Goal: Navigation & Orientation: Find specific page/section

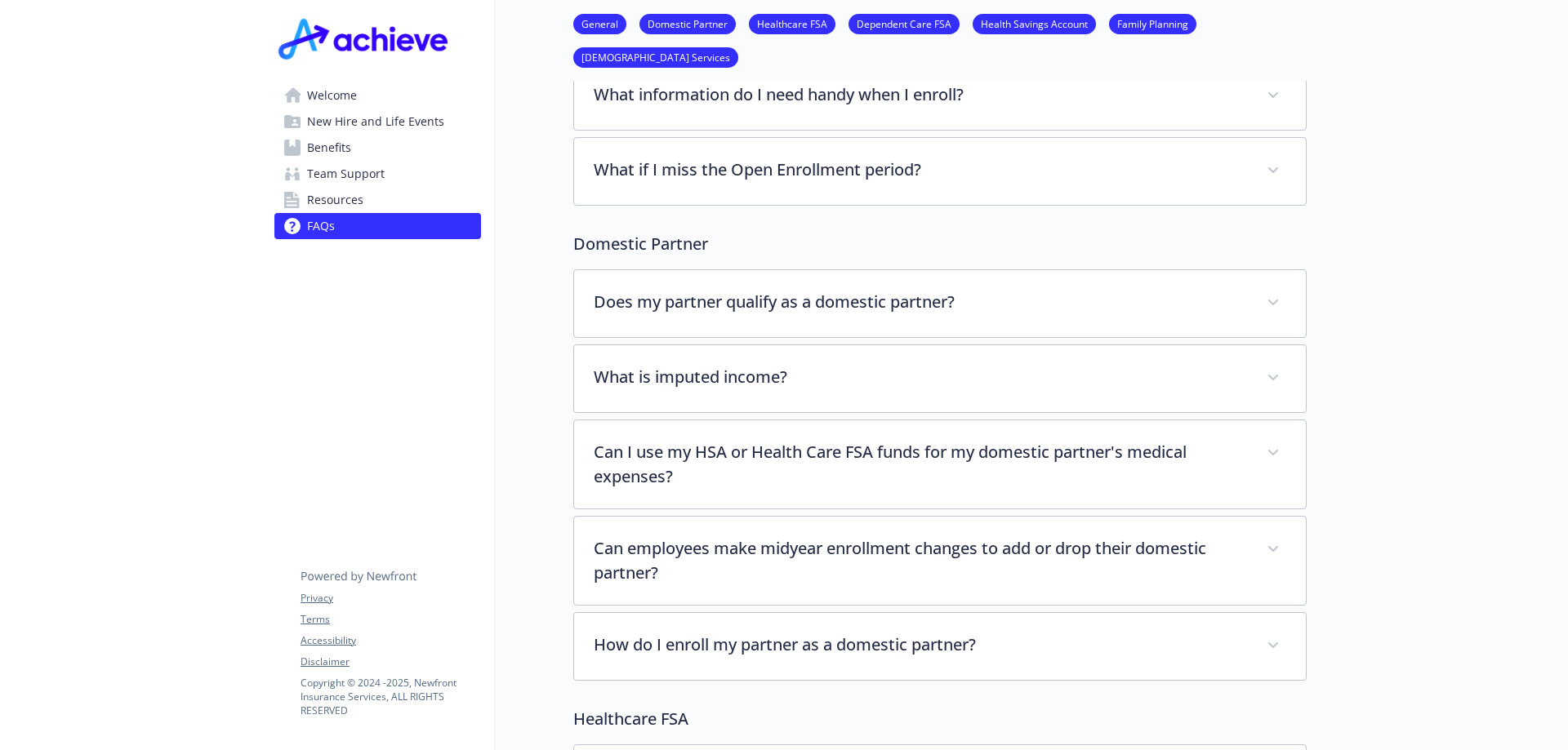
scroll to position [0, 12]
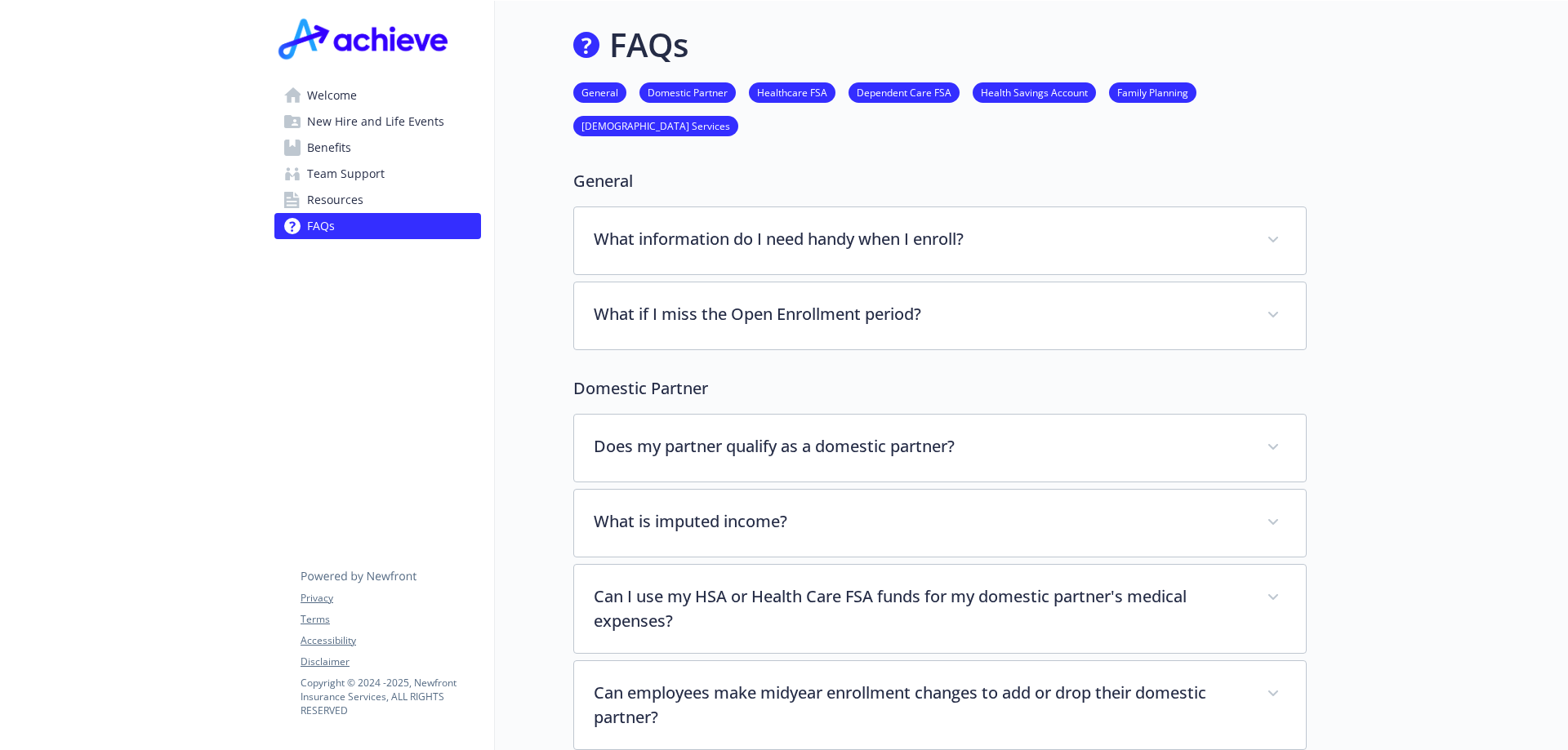
click at [339, 98] on span "Welcome" at bounding box center [332, 95] width 50 height 26
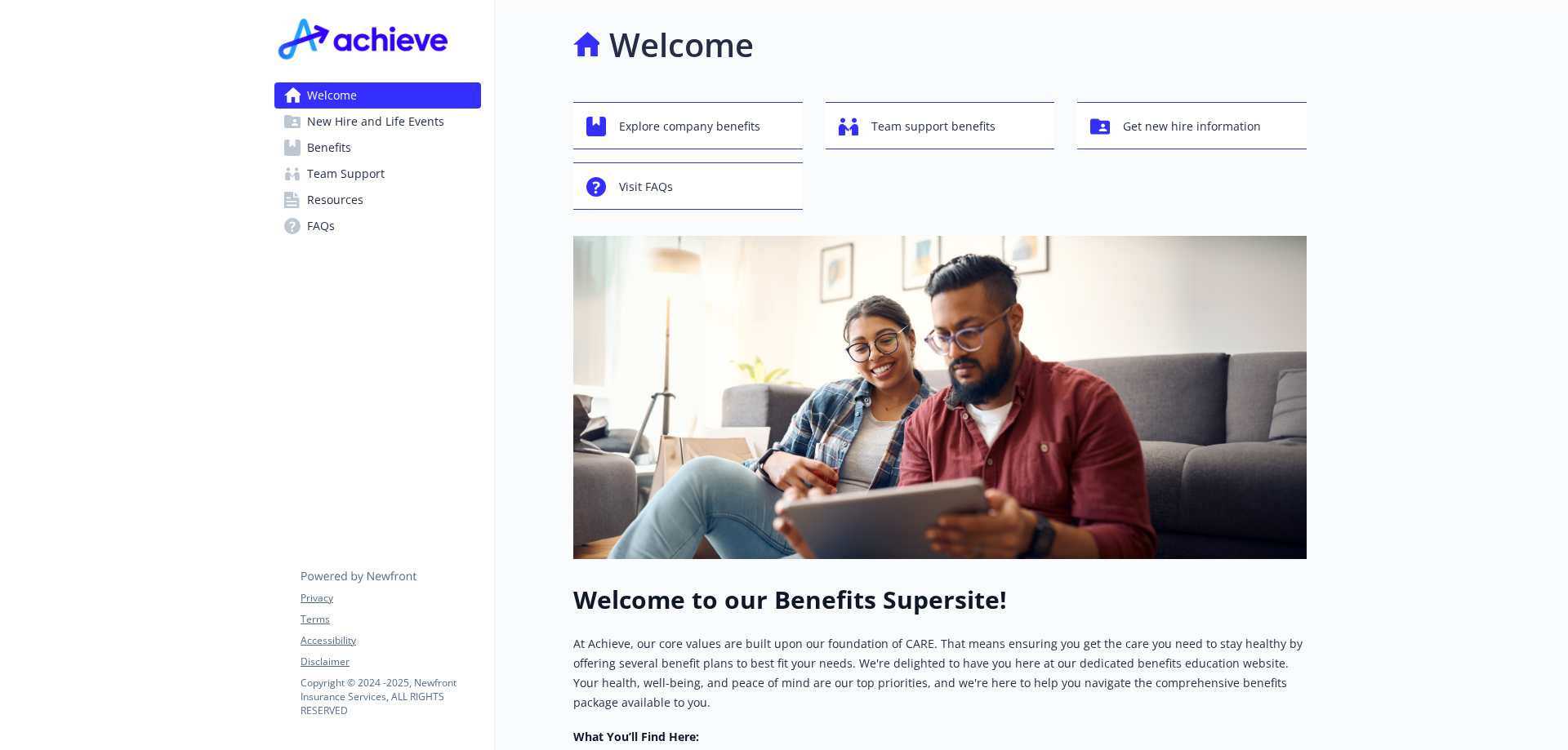
click at [335, 149] on span "Benefits" at bounding box center [329, 148] width 44 height 26
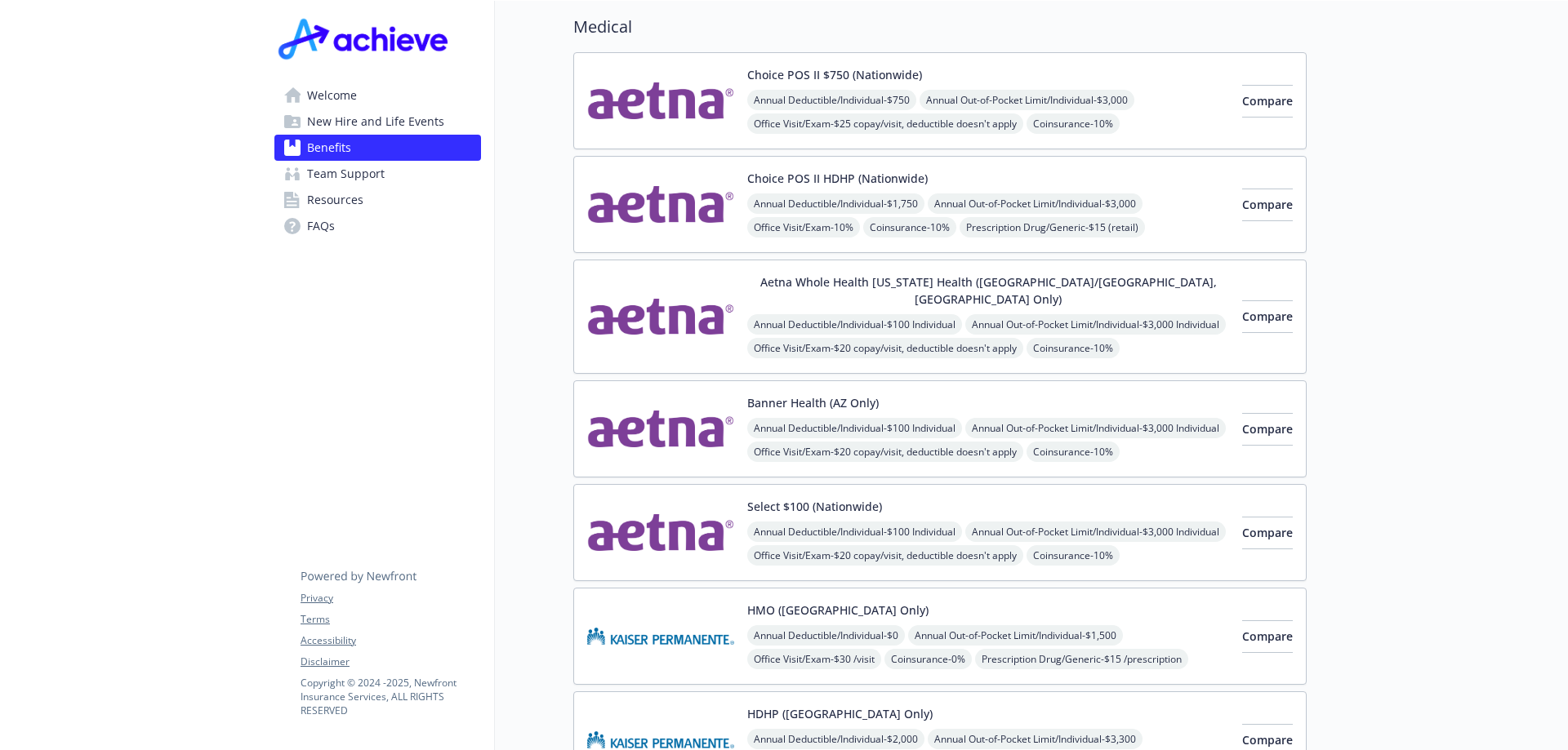
scroll to position [165, 12]
